Goal: Transaction & Acquisition: Purchase product/service

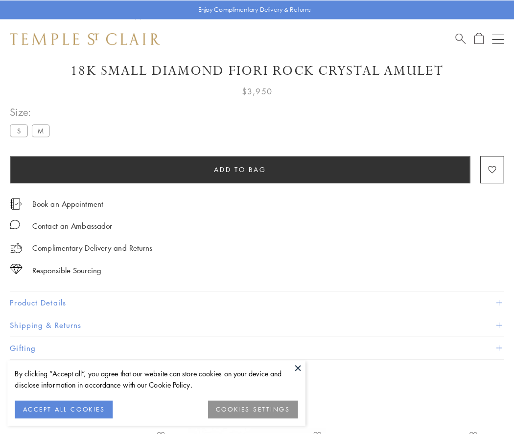
scroll to position [58, 0]
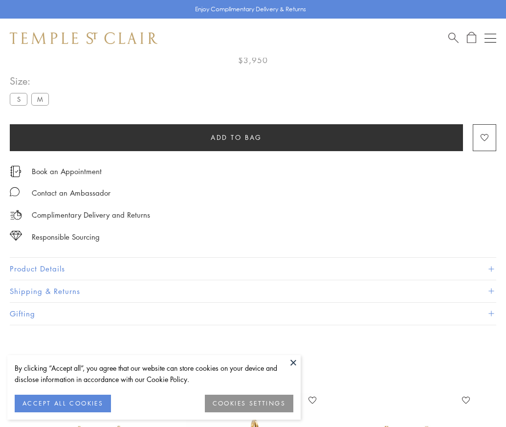
click at [236, 137] on span "Add to bag" at bounding box center [236, 137] width 51 height 11
